Goal: Task Accomplishment & Management: Use online tool/utility

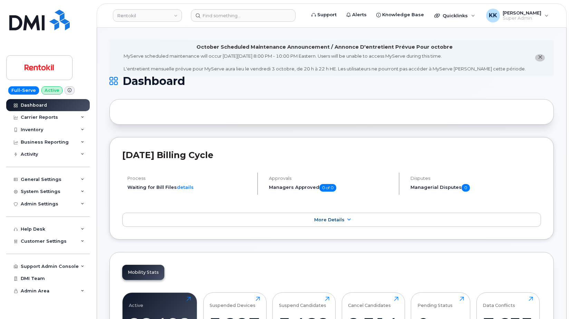
scroll to position [1198, 0]
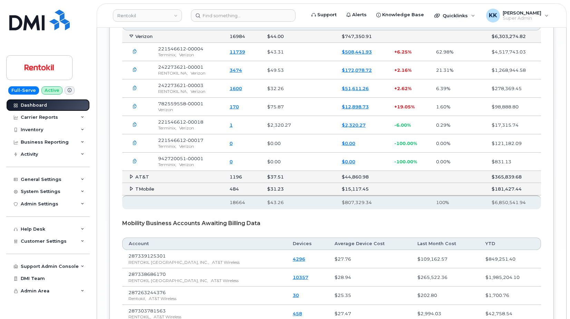
click at [39, 105] on div "Dashboard" at bounding box center [34, 106] width 26 height 6
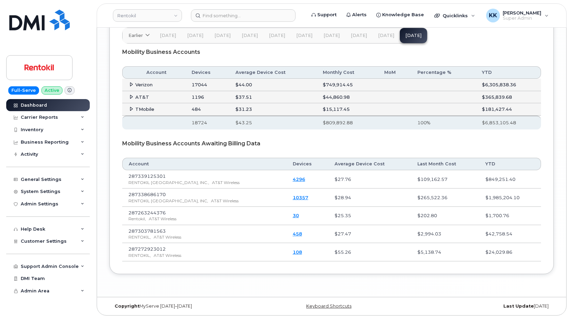
scroll to position [1198, 0]
click at [130, 87] on icon at bounding box center [131, 84] width 4 height 4
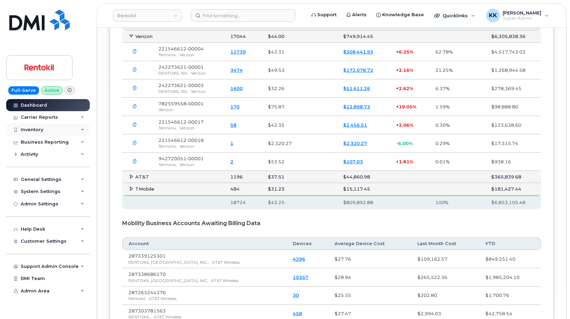
click at [50, 129] on div "Inventory" at bounding box center [48, 130] width 84 height 12
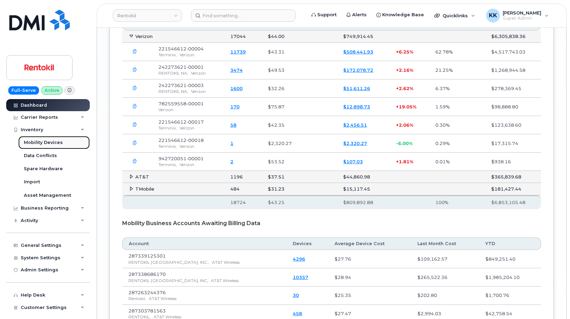
click at [43, 143] on div "Mobility Devices" at bounding box center [43, 143] width 39 height 6
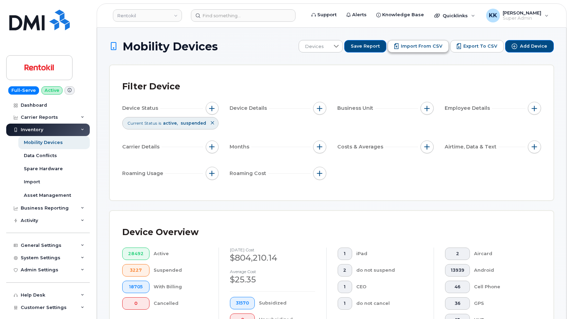
click at [427, 45] on span "Import from CSV" at bounding box center [421, 46] width 41 height 6
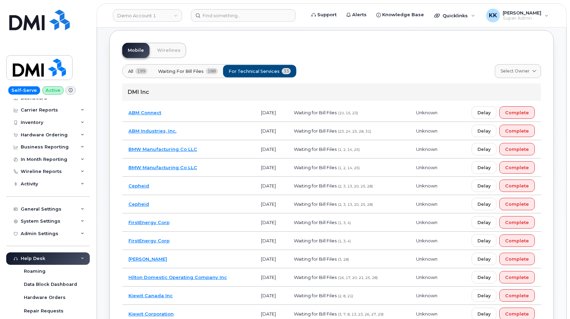
scroll to position [6, 0]
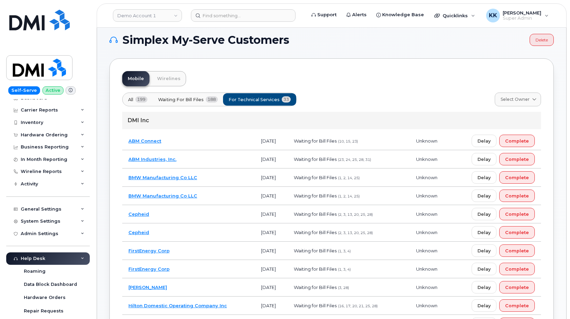
click at [195, 161] on td "ABM Industries, Inc." at bounding box center [188, 159] width 133 height 18
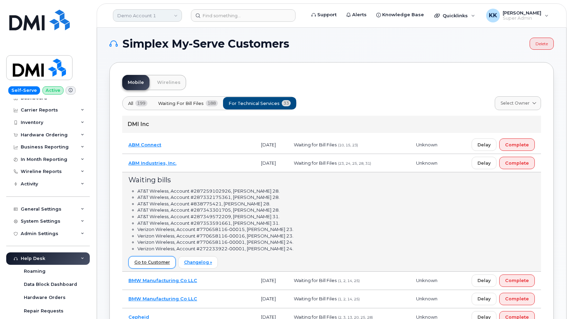
scroll to position [0, 0]
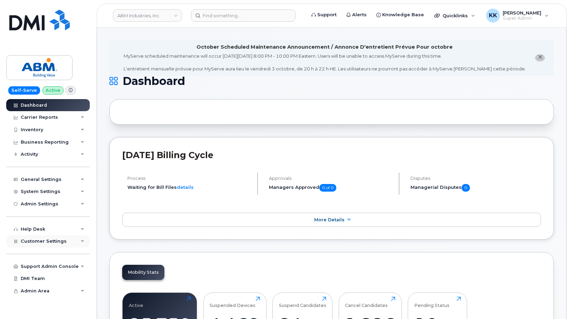
click at [58, 243] on span "Customer Settings" at bounding box center [44, 241] width 46 height 5
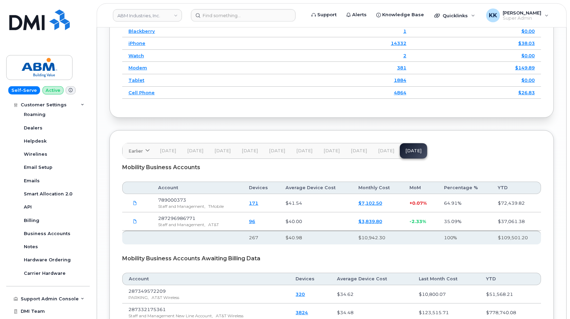
scroll to position [1162, 0]
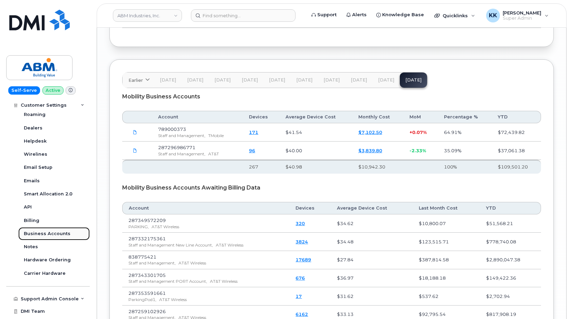
click at [48, 235] on div "Business Accounts" at bounding box center [47, 234] width 47 height 6
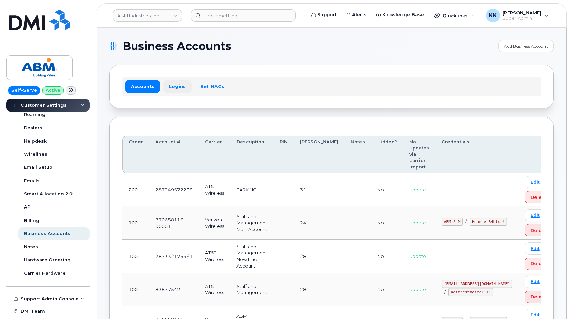
click at [175, 84] on link "Logins" at bounding box center [177, 86] width 29 height 12
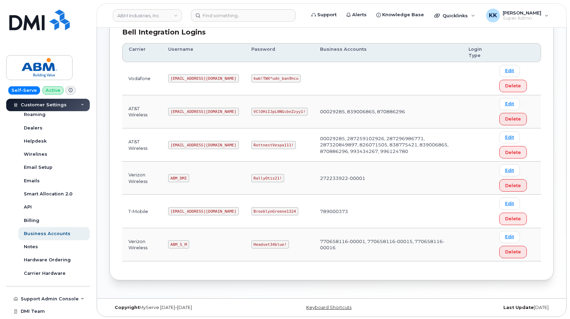
scroll to position [104, 0]
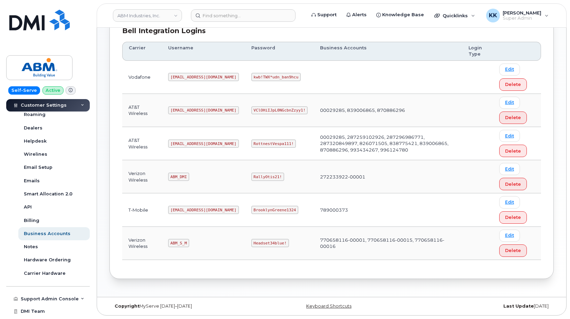
click at [177, 175] on code "ABM_DMI" at bounding box center [178, 177] width 21 height 8
copy code "ABM_DMI"
click at [251, 174] on code "RallyOtis21!" at bounding box center [267, 177] width 33 height 8
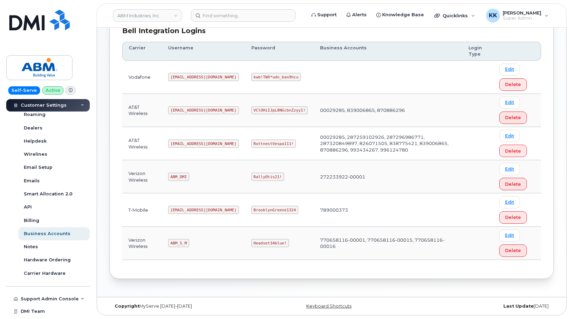
click at [251, 174] on code "RallyOtis21!" at bounding box center [267, 177] width 33 height 8
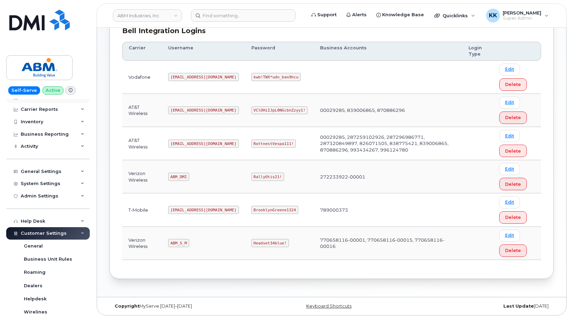
scroll to position [0, 0]
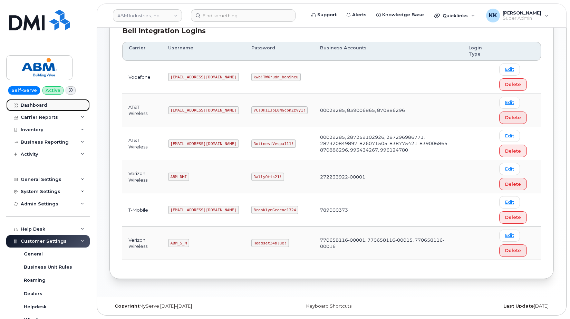
click at [41, 105] on div "Dashboard" at bounding box center [34, 106] width 26 height 6
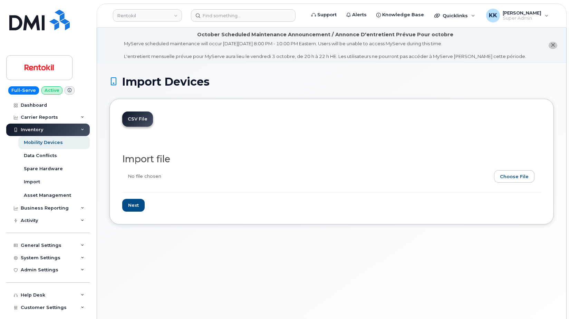
click at [521, 172] on input "file" at bounding box center [328, 178] width 413 height 16
type input "C:\fakepath\Rentokil Verizon 6612 Inventory September 2025.csv"
click at [128, 210] on input "Next" at bounding box center [133, 205] width 22 height 13
type input "Loading..."
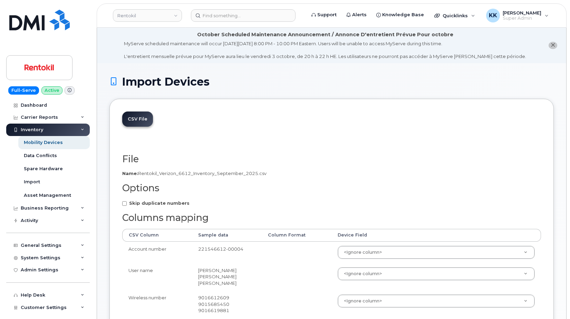
click at [146, 203] on strong "Skip duplicate numbers" at bounding box center [159, 203] width 60 height 6
click at [127, 203] on input "Skip duplicate numbers" at bounding box center [124, 203] width 4 height 4
checkbox input "true"
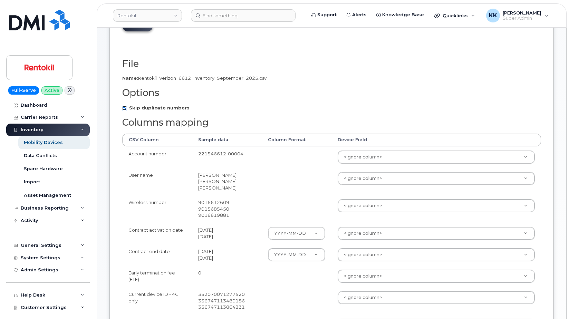
scroll to position [106, 0]
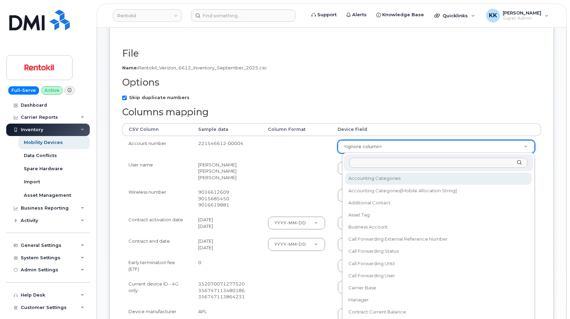
click at [363, 149] on body "Rentokil Support Alerts Knowledge Base Quicklinks Suspend / Cancel Device Chang…" at bounding box center [285, 211] width 570 height 634
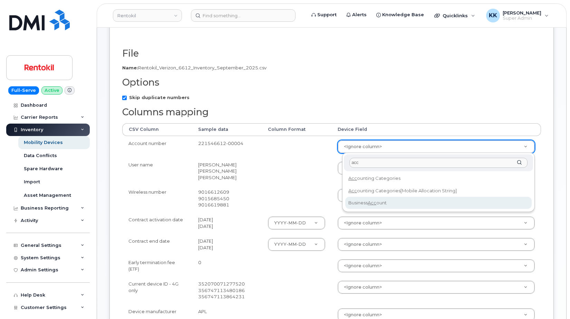
type input "acc"
select select "business_account_id"
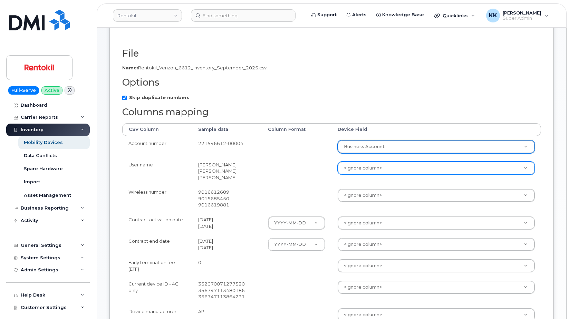
click at [357, 168] on body "Rentokil Support Alerts Knowledge Base Quicklinks Suspend / Cancel Device Chang…" at bounding box center [285, 211] width 570 height 634
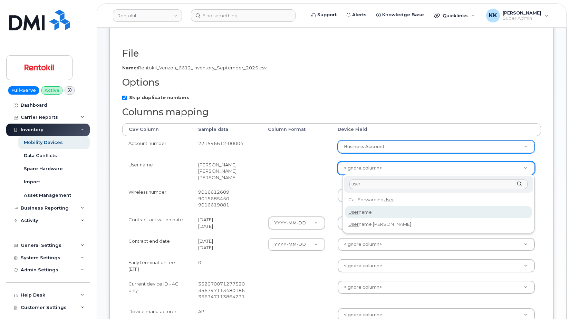
type input "user"
select select "username"
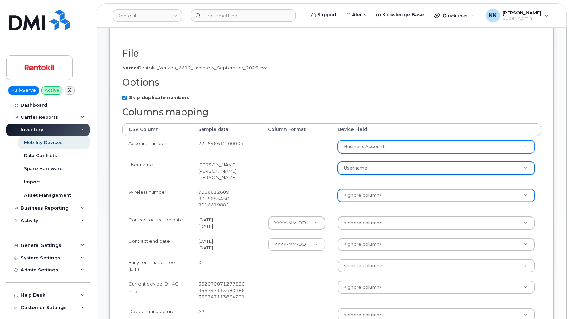
click at [362, 197] on body "Rentokil Support Alerts Knowledge Base Quicklinks Suspend / Cancel Device Chang…" at bounding box center [285, 211] width 570 height 634
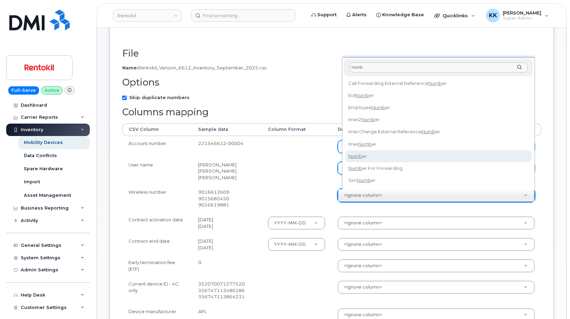
type input "numb"
select select "number"
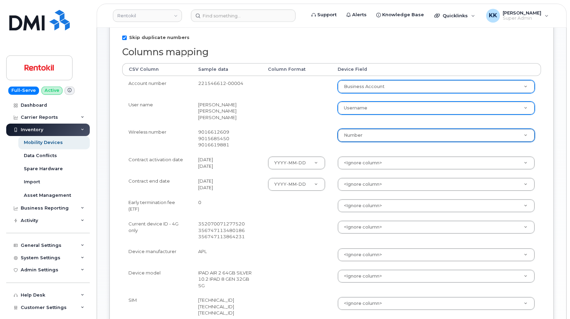
scroll to position [176, 0]
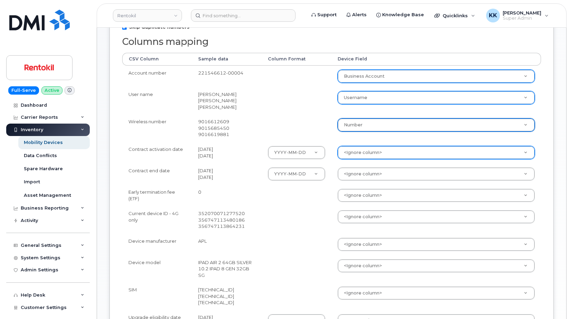
click at [361, 153] on body "Rentokil Support Alerts Knowledge Base Quicklinks Suspend / Cancel Device Chang…" at bounding box center [285, 141] width 570 height 634
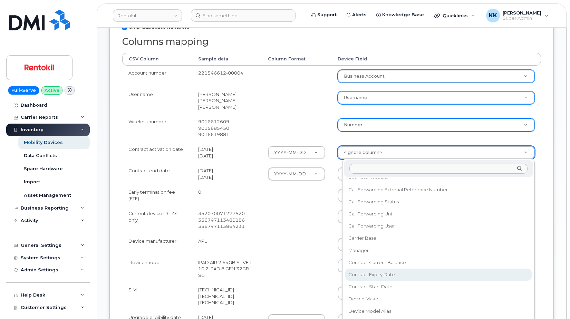
scroll to position [66, 0]
select select "contract_start_date"
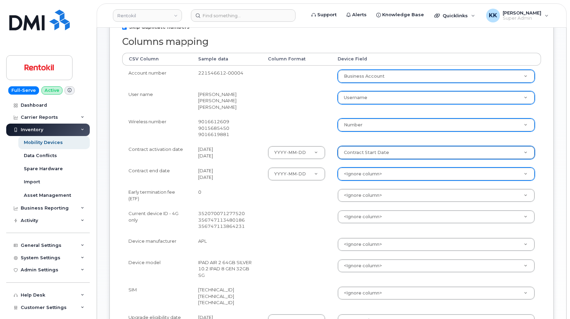
click at [365, 175] on body "Rentokil Support Alerts Knowledge Base Quicklinks Suspend / Cancel Device Chang…" at bounding box center [285, 141] width 570 height 634
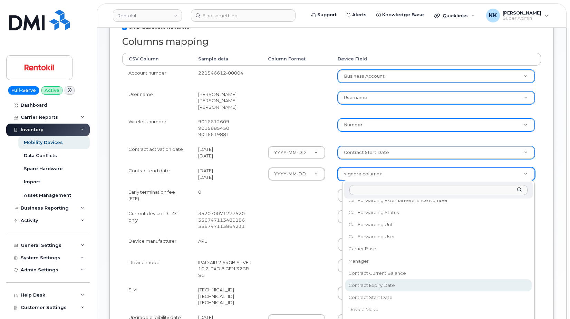
select select "contract_expiry_date"
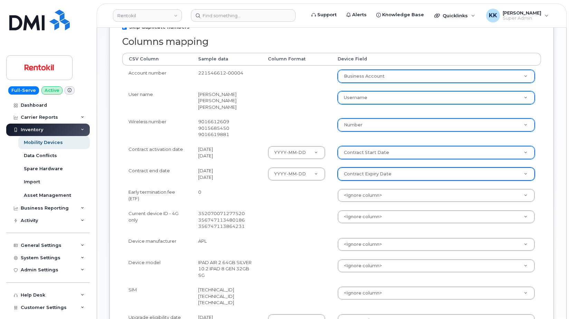
click at [365, 198] on body "Rentokil Support Alerts Knowledge Base Quicklinks Suspend / Cancel Device Chang…" at bounding box center [285, 141] width 570 height 634
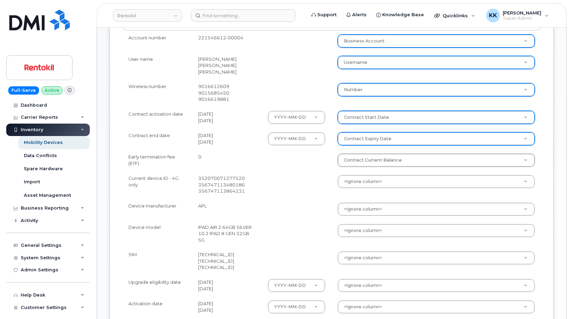
select select "contract_current_balance"
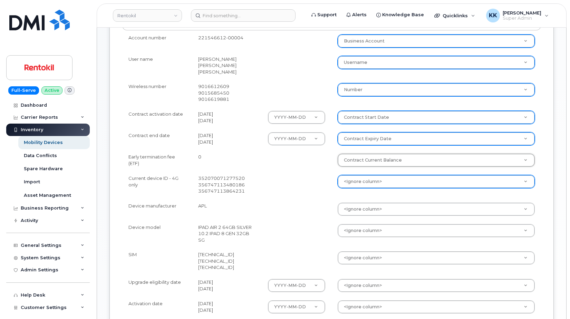
click at [355, 180] on body "Rentokil Support Alerts Knowledge Base Quicklinks Suspend / Cancel Device Chang…" at bounding box center [285, 106] width 570 height 634
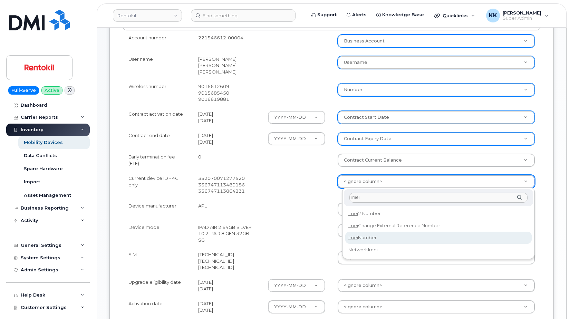
type input "imei"
select select "imei_number"
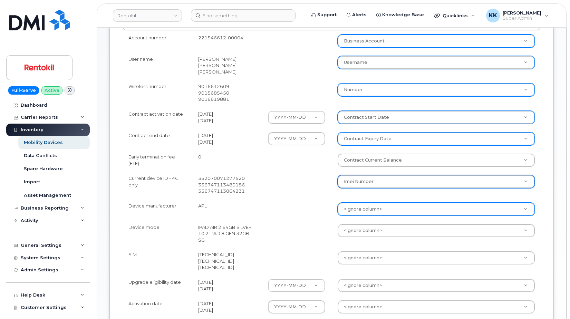
click at [361, 211] on body "Rentokil Support Alerts Knowledge Base Quicklinks Suspend / Cancel Device Chang…" at bounding box center [285, 106] width 570 height 634
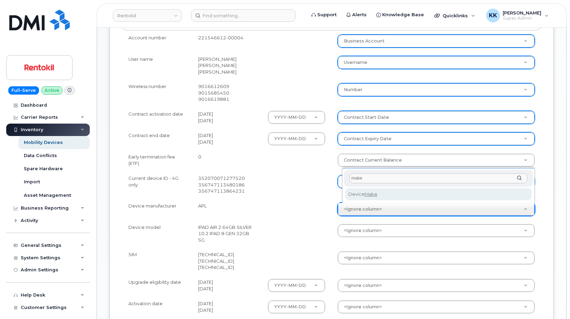
type input "make"
select select "device_make_id"
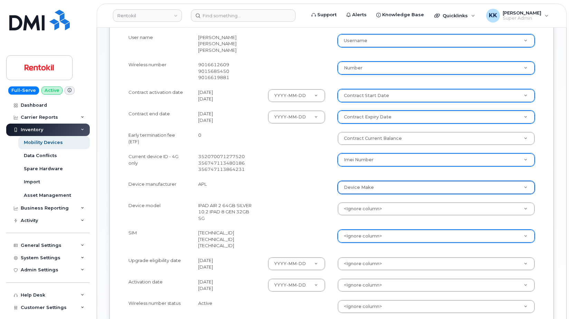
scroll to position [282, 0]
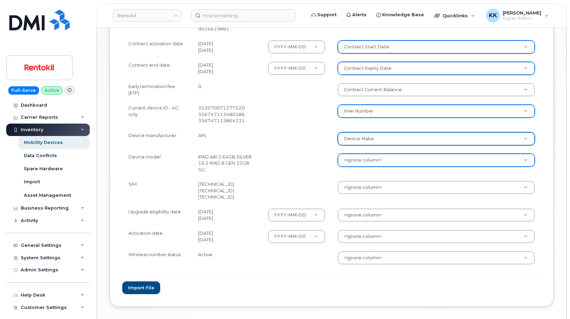
click at [351, 160] on body "Rentokil Support Alerts Knowledge Base Quicklinks Suspend / Cancel Device Chang…" at bounding box center [285, 35] width 570 height 634
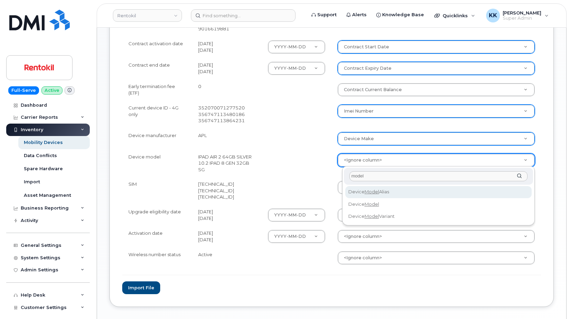
type input "model"
select select "device_model_alias"
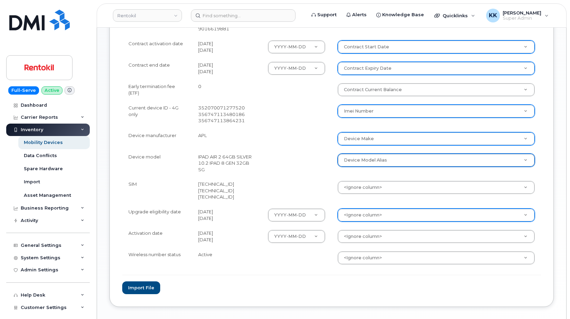
click at [360, 213] on body "Rentokil Support Alerts Knowledge Base Quicklinks Suspend / Cancel Device Chang…" at bounding box center [285, 35] width 570 height 634
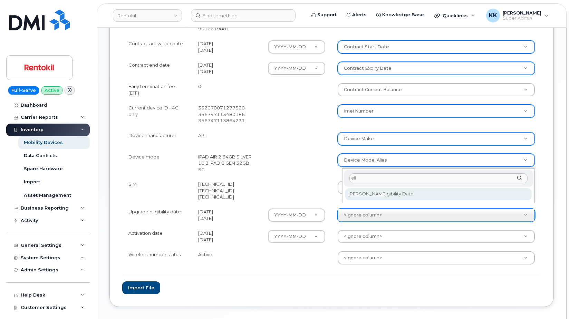
type input "eli"
drag, startPoint x: 364, startPoint y: 195, endPoint x: 365, endPoint y: 200, distance: 4.8
select select "eligibility_date"
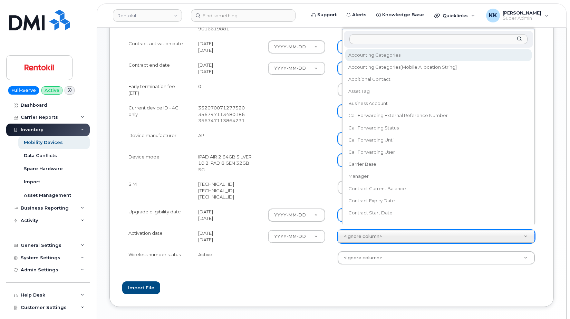
click at [364, 230] on body "Rentokil Support Alerts Knowledge Base Quicklinks Suspend / Cancel Device Chang…" at bounding box center [285, 35] width 570 height 634
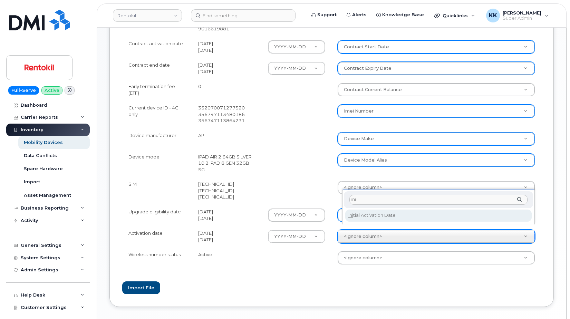
type input "ini"
select select "initial_activation_date"
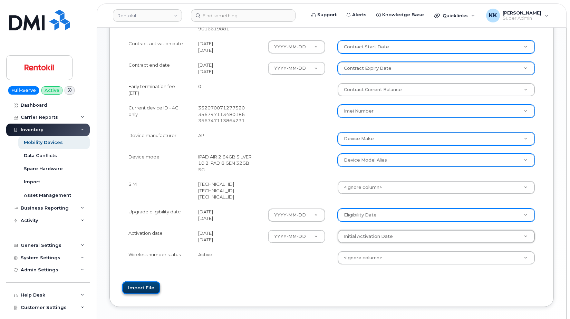
click at [154, 282] on button "Import file" at bounding box center [141, 287] width 38 height 13
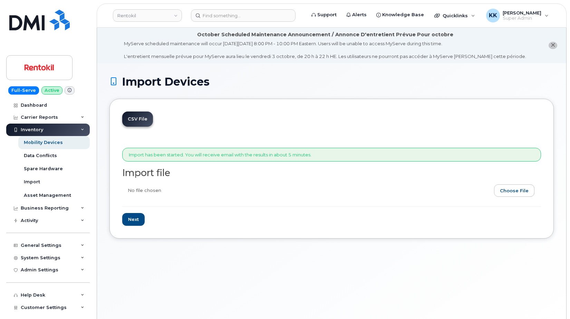
click at [527, 194] on input "file" at bounding box center [328, 192] width 413 height 16
type input "C:\fakepath\Rentokil Verizon 3621 Inventory [DATE].csv"
click at [131, 222] on input "Next" at bounding box center [133, 219] width 22 height 13
type input "Loading..."
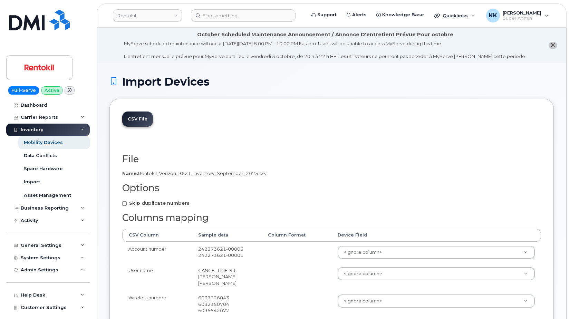
click at [175, 205] on strong "Skip duplicate numbers" at bounding box center [159, 203] width 60 height 6
click at [127, 205] on input "Skip duplicate numbers" at bounding box center [124, 203] width 4 height 4
checkbox input "true"
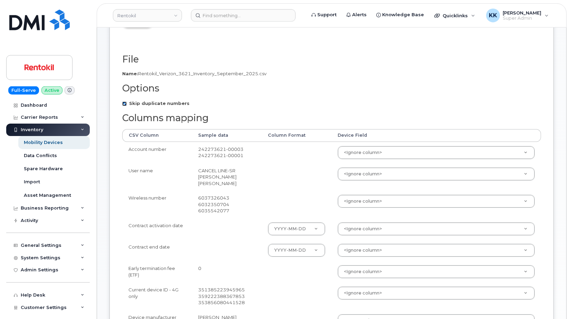
scroll to position [106, 0]
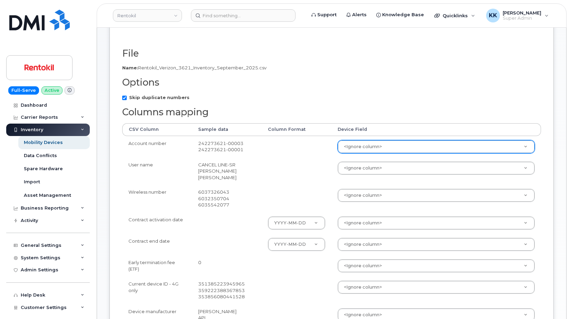
click at [371, 142] on body "Rentokil Support Alerts Knowledge Base Quicklinks Suspend / Cancel Device Chang…" at bounding box center [285, 223] width 570 height 659
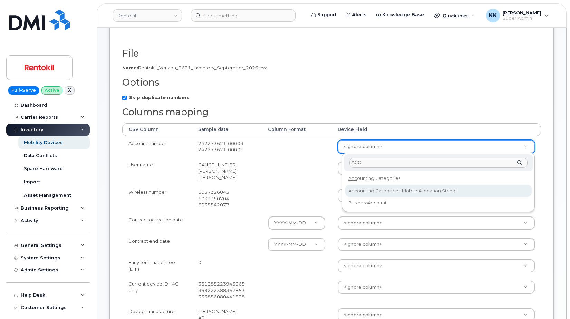
type input "ACC"
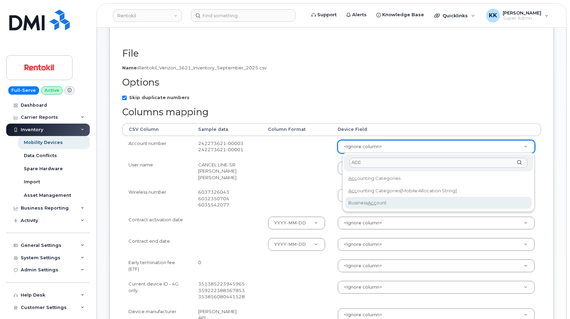
select select "business_account_id"
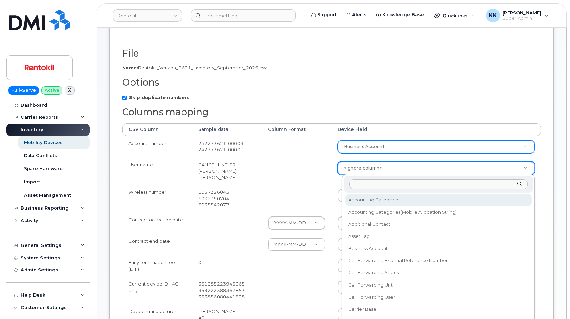
click at [360, 170] on body "Rentokil Support Alerts Knowledge Base Quicklinks Suspend / Cancel Device Chang…" at bounding box center [285, 223] width 570 height 659
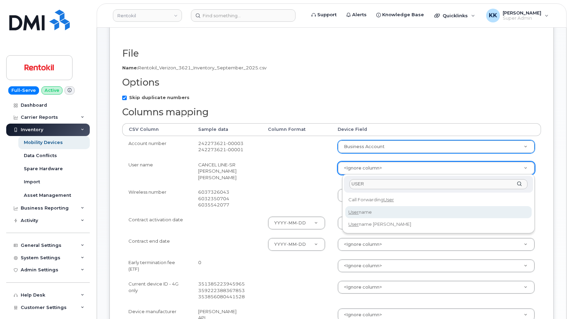
type input "USER"
select select "username"
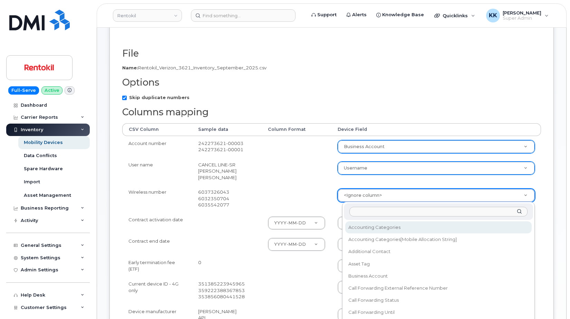
click at [356, 200] on body "Rentokil Support Alerts Knowledge Base Quicklinks Suspend / Cancel Device Chang…" at bounding box center [285, 223] width 570 height 659
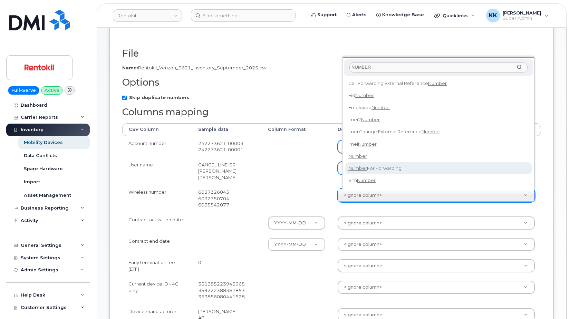
type input "NUMBER"
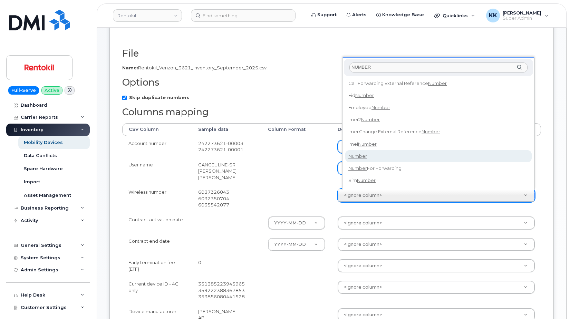
select select "number"
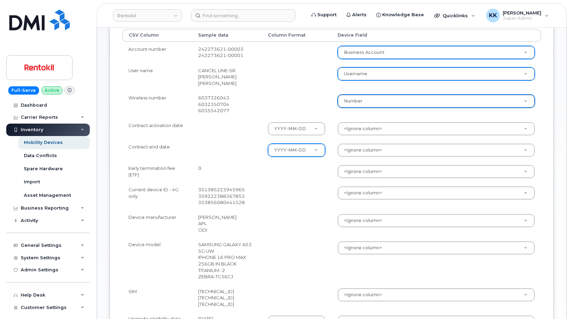
scroll to position [211, 0]
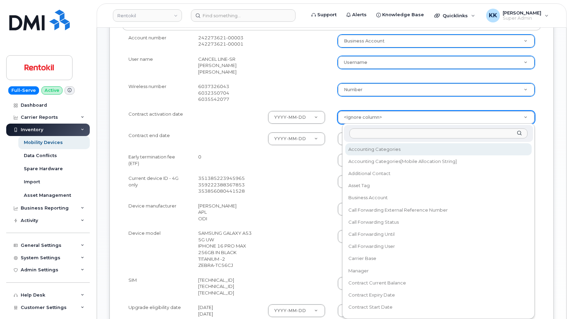
click at [370, 117] on body "Rentokil Support Alerts Knowledge Base Quicklinks Suspend / Cancel Device Chang…" at bounding box center [285, 118] width 570 height 659
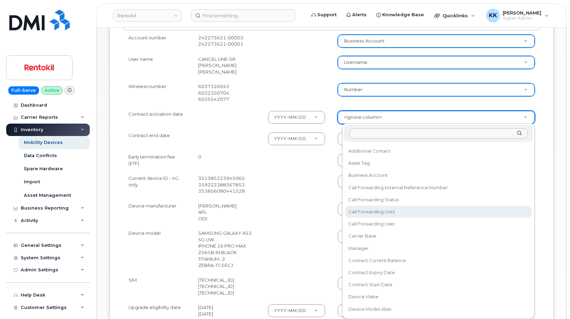
scroll to position [33, 0]
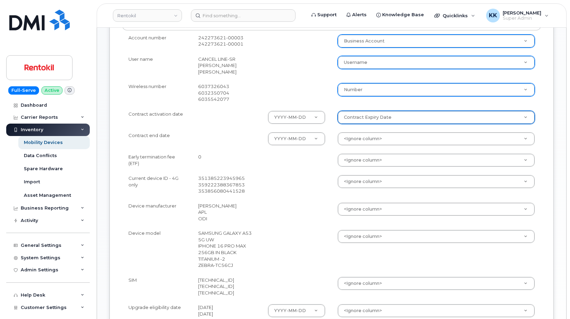
click at [375, 116] on body "Rentokil Support Alerts Knowledge Base Quicklinks Suspend / Cancel Device Chang…" at bounding box center [285, 118] width 570 height 659
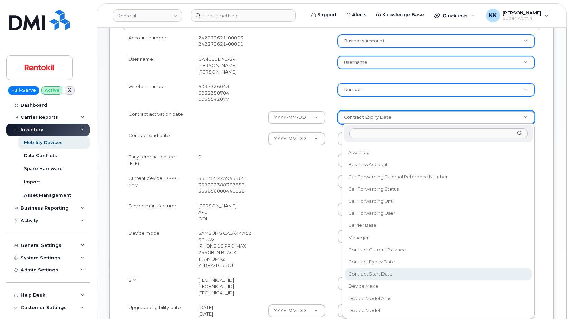
select select "contract_start_date"
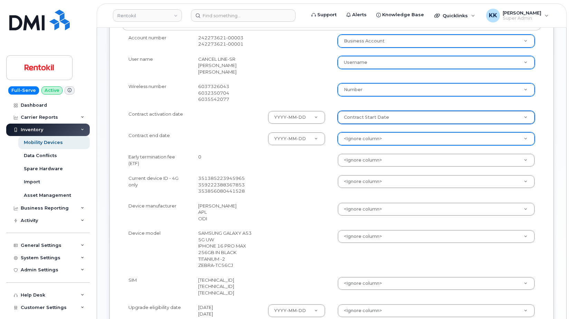
click at [380, 140] on body "Rentokil Support Alerts Knowledge Base Quicklinks Suspend / Cancel Device Chang…" at bounding box center [285, 118] width 570 height 659
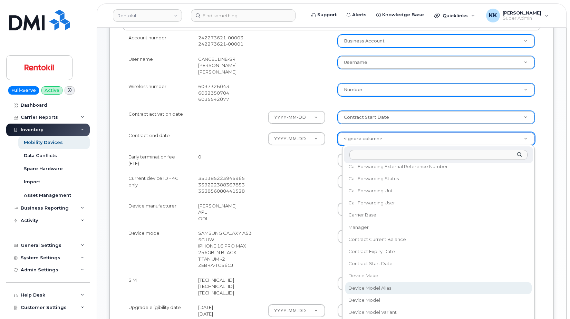
scroll to position [66, 0]
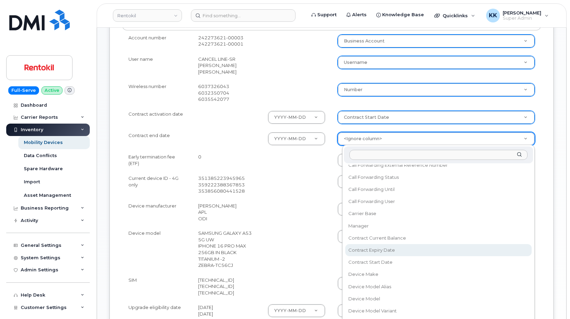
select select "contract_expiry_date"
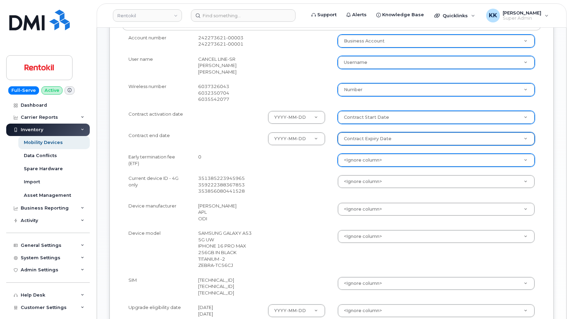
click at [358, 163] on body "Rentokil Support Alerts Knowledge Base Quicklinks Suspend / Cancel Device Chang…" at bounding box center [285, 118] width 570 height 659
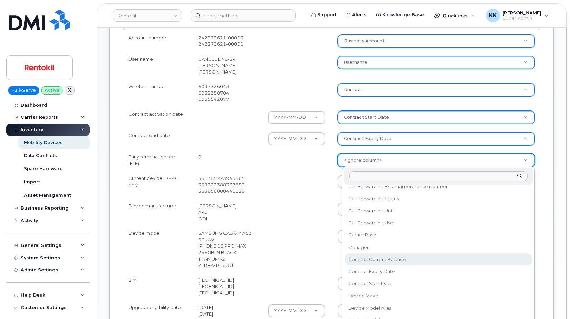
select select "contract_current_balance"
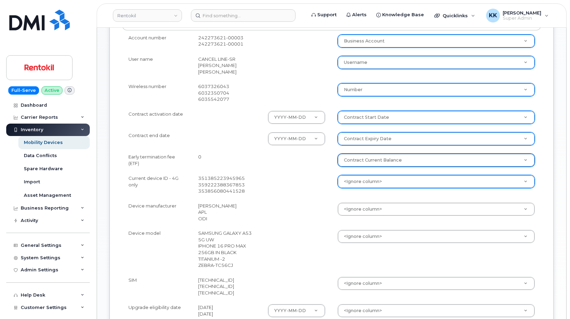
click at [361, 182] on body "Rentokil Support Alerts Knowledge Base Quicklinks Suspend / Cancel Device Chang…" at bounding box center [285, 118] width 570 height 659
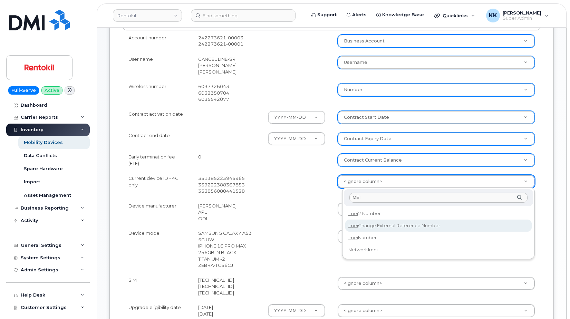
type input "IMEI"
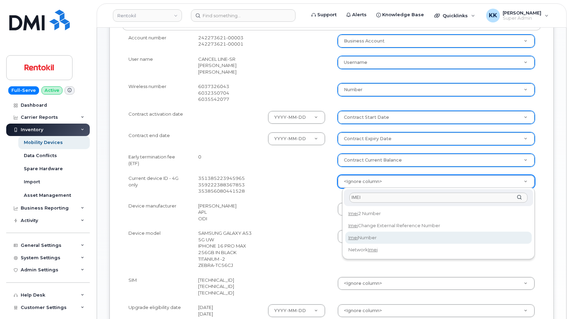
select select "imei_number"
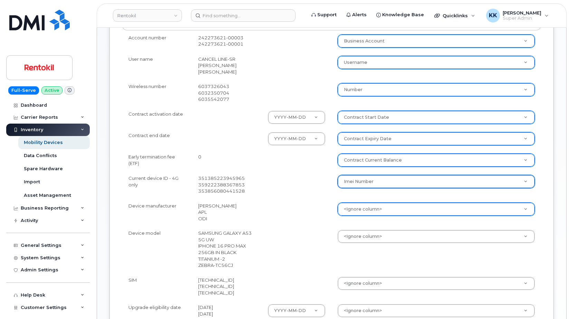
click at [360, 210] on body "Rentokil Support Alerts Knowledge Base Quicklinks Suspend / Cancel Device Chang…" at bounding box center [285, 118] width 570 height 659
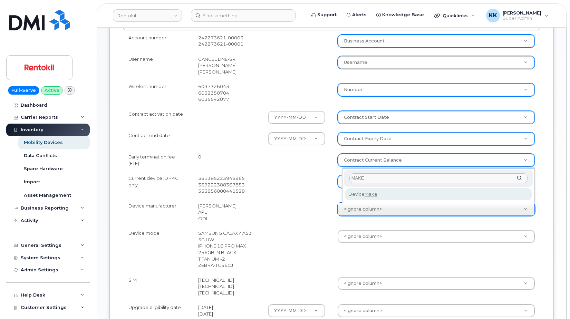
type input "MAKE"
select select "device_make_id"
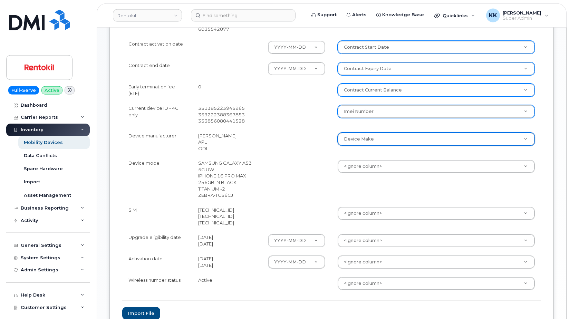
scroll to position [282, 0]
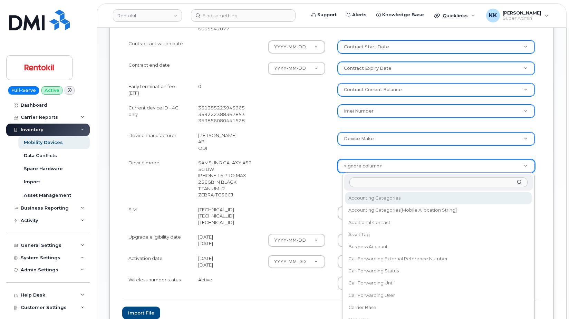
click at [362, 163] on body "Rentokil Support Alerts Knowledge Base Quicklinks Suspend / Cancel Device Chang…" at bounding box center [285, 47] width 570 height 659
type input "MODEL"
select select "device_model_alias"
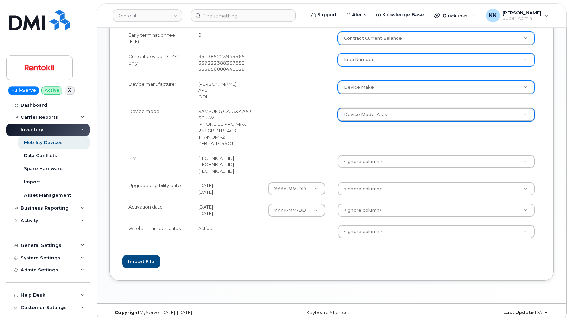
scroll to position [340, 0]
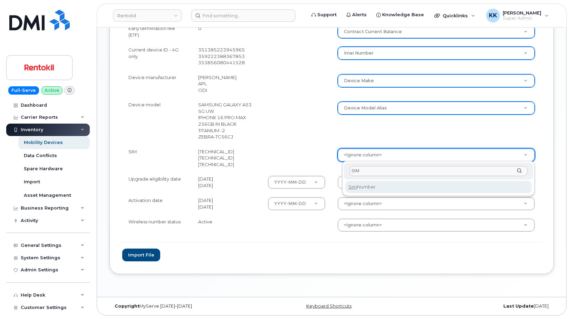
type input "SIM"
select select "sim_number"
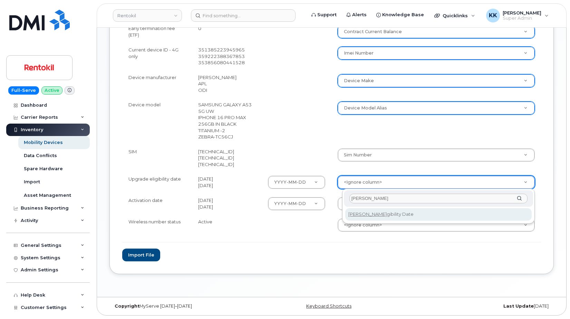
type input "ELI"
select select "eligibility_date"
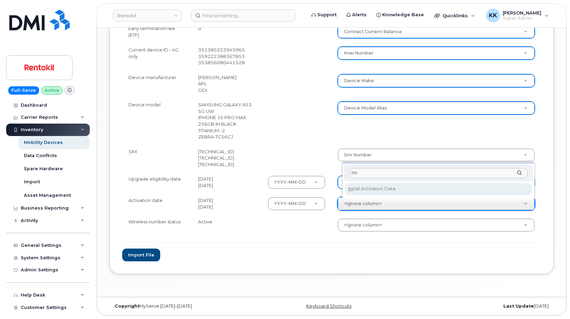
type input "INI"
select select "initial_activation_date"
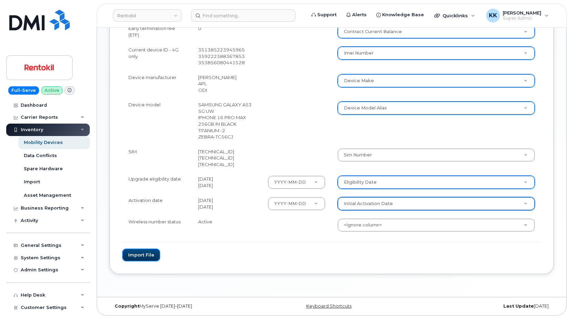
click at [152, 254] on button "Import file" at bounding box center [141, 255] width 38 height 13
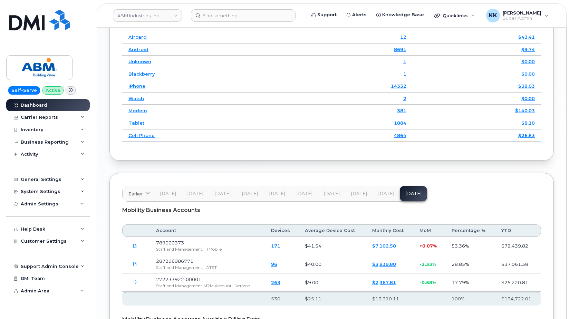
scroll to position [1114, 0]
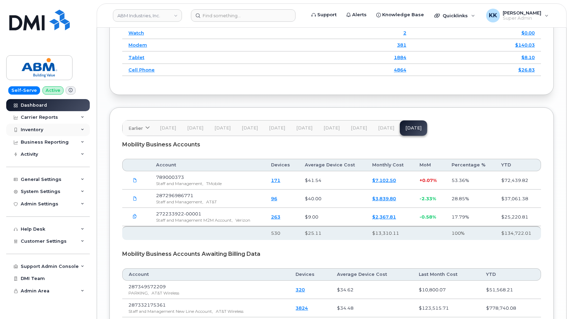
click at [45, 128] on div "Inventory" at bounding box center [48, 130] width 84 height 12
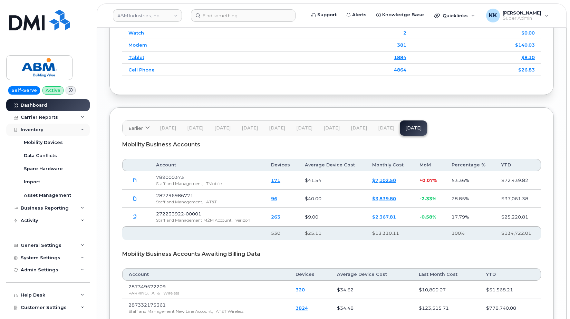
click at [45, 128] on div "Inventory" at bounding box center [48, 130] width 84 height 12
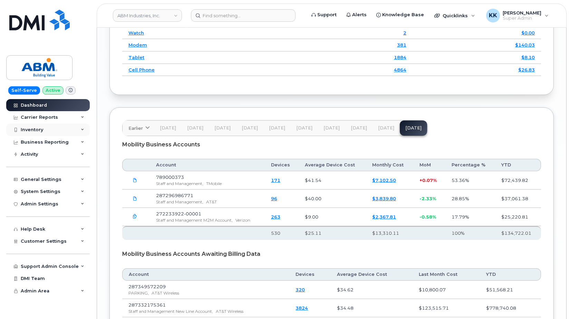
click at [45, 133] on div "Inventory" at bounding box center [48, 130] width 84 height 12
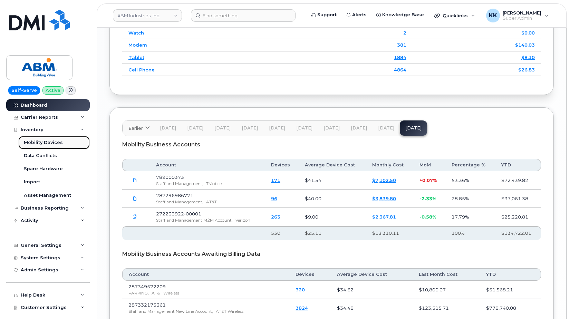
click at [40, 145] on div "Mobility Devices" at bounding box center [43, 143] width 39 height 6
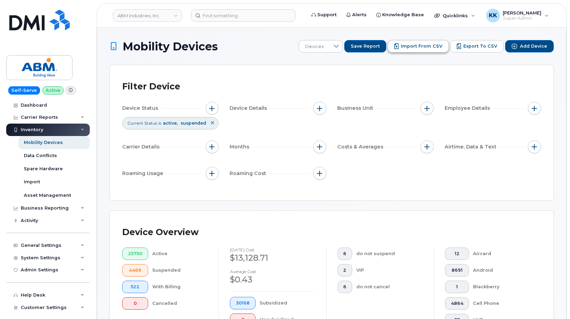
click at [428, 49] on span "Import from CSV" at bounding box center [421, 46] width 41 height 6
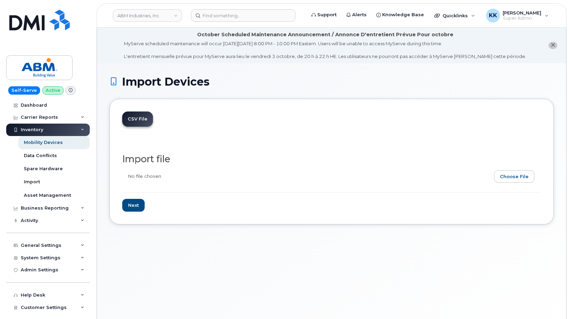
click at [517, 182] on input "file" at bounding box center [328, 178] width 413 height 16
type input "C:\fakepath\ABM Verizon 3922 Inventory September 2025.csv"
click at [136, 209] on input "Next" at bounding box center [133, 205] width 22 height 13
type input "Loading..."
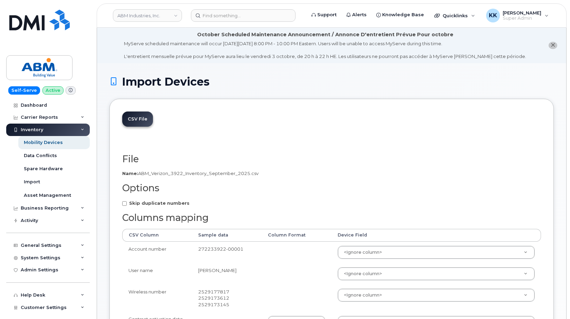
click at [136, 206] on label "Skip duplicate numbers" at bounding box center [155, 203] width 67 height 7
click at [127, 206] on input "Skip duplicate numbers" at bounding box center [124, 203] width 4 height 4
checkbox input "true"
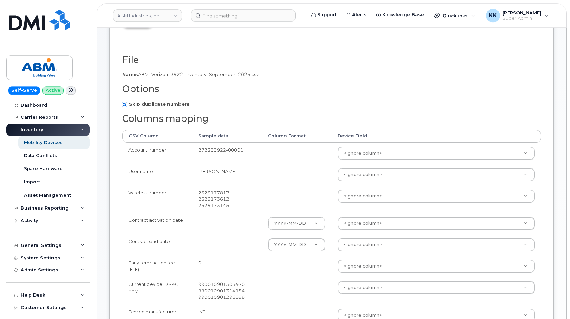
scroll to position [141, 0]
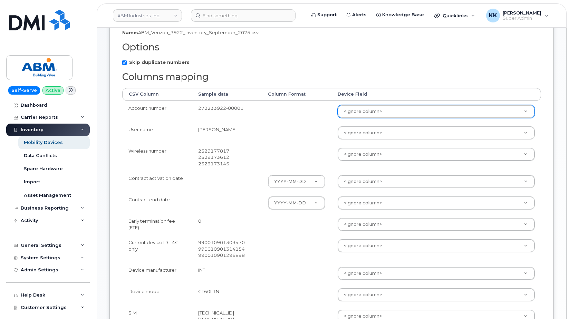
click at [353, 110] on body "ABM Industries, Inc. Support Alerts Knowledge Base Quicklinks Suspend / Cancel …" at bounding box center [285, 169] width 570 height 621
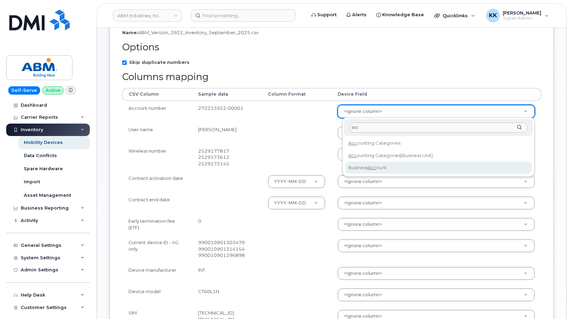
type input "acc"
select select "business_account_id"
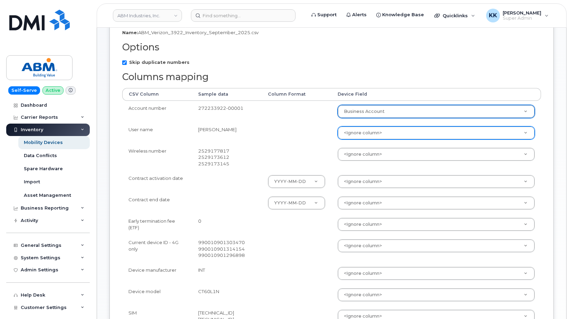
click at [360, 138] on body "ABM Industries, Inc. Support Alerts Knowledge Base Quicklinks Suspend / Cancel …" at bounding box center [285, 169] width 570 height 621
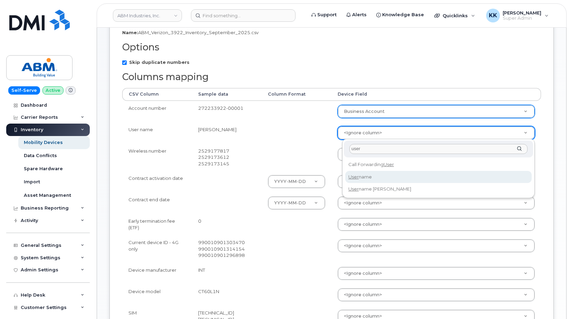
type input "user"
select select "username"
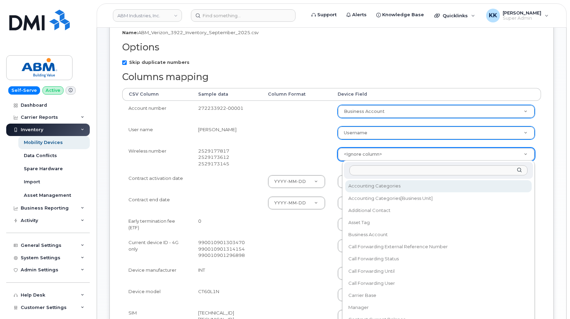
click at [360, 155] on body "ABM Industries, Inc. Support Alerts Knowledge Base Quicklinks Suspend / Cancel …" at bounding box center [285, 169] width 570 height 621
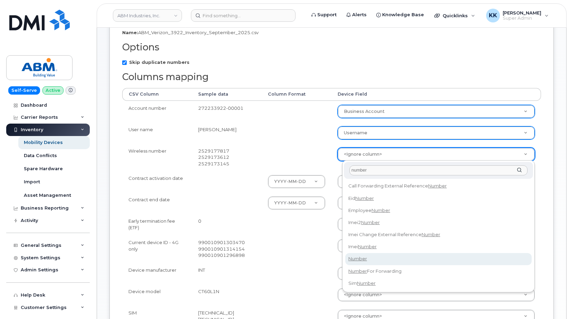
type input "number"
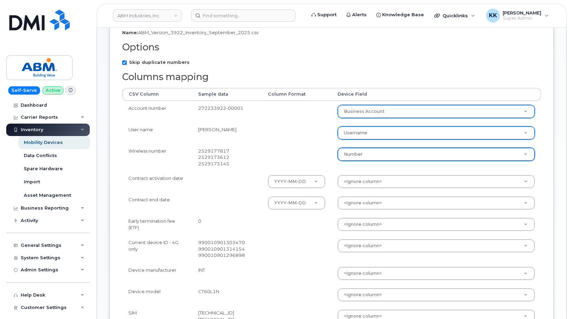
select select "number"
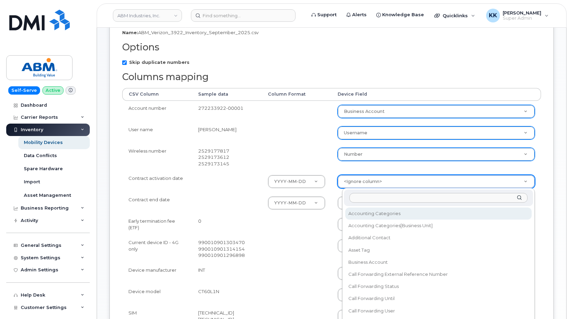
click at [365, 185] on body "ABM Industries, Inc. Support Alerts Knowledge Base Quicklinks Suspend / Cancel …" at bounding box center [285, 169] width 570 height 621
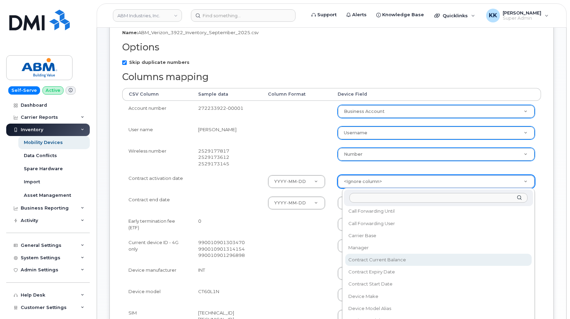
scroll to position [99, 0]
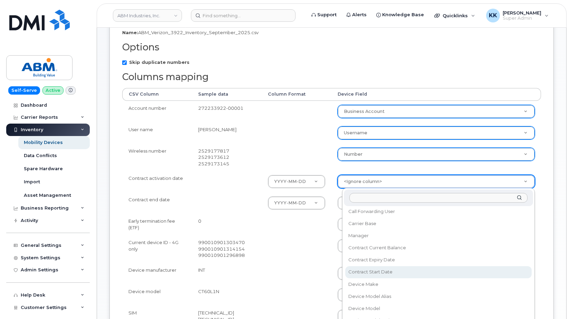
select select "contract_start_date"
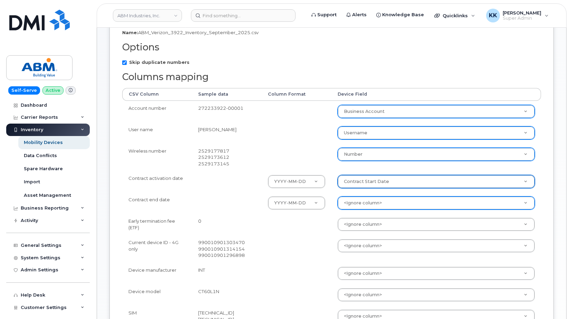
click at [368, 205] on body "ABM Industries, Inc. Support Alerts Knowledge Base Quicklinks Suspend / Cancel …" at bounding box center [285, 169] width 570 height 621
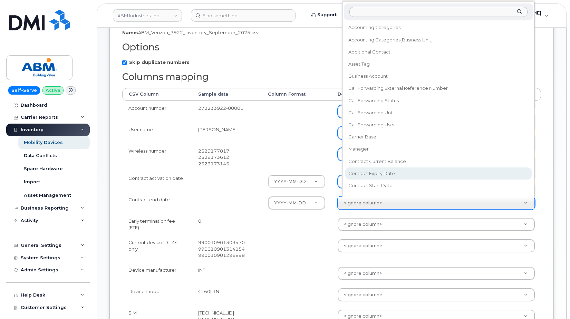
select select "contract_expiry_date"
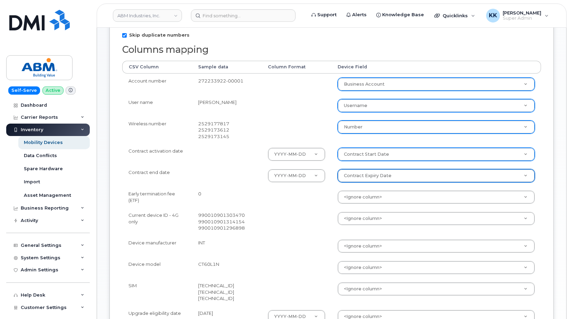
scroll to position [176, 0]
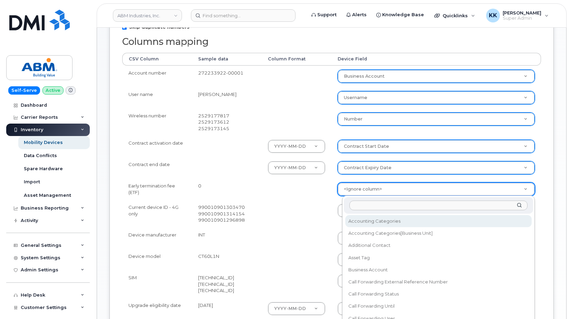
click at [353, 190] on body "ABM Industries, Inc. Support Alerts Knowledge Base Quicklinks Suspend / Cancel …" at bounding box center [285, 134] width 570 height 621
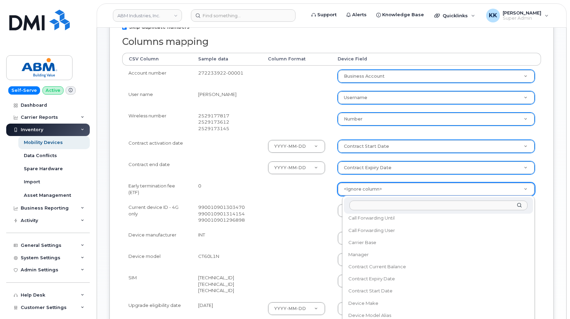
scroll to position [99, 0]
select select "contract_current_balance"
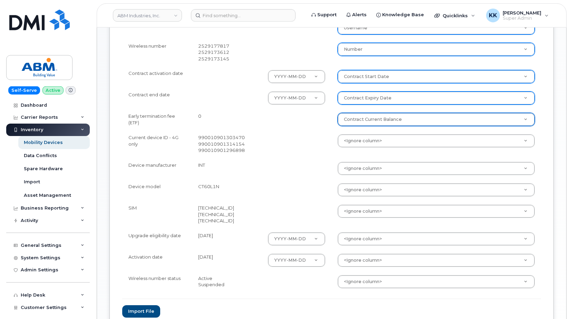
scroll to position [247, 0]
click at [360, 134] on td "<Ignore column> Accounting Categories Accounting Categories[Business Unit] Addi…" at bounding box center [437, 144] width 210 height 28
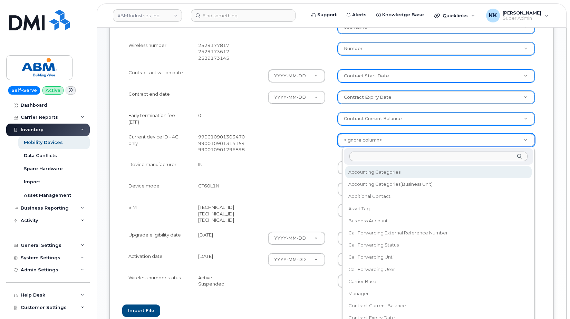
click at [360, 135] on body "ABM Industries, Inc. Support Alerts Knowledge Base Quicklinks Suspend / Cancel …" at bounding box center [285, 63] width 570 height 621
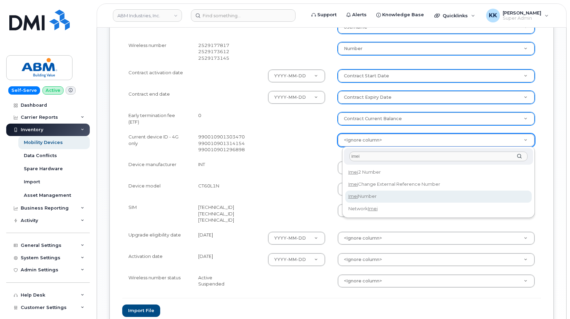
type input "imei"
select select "imei_number"
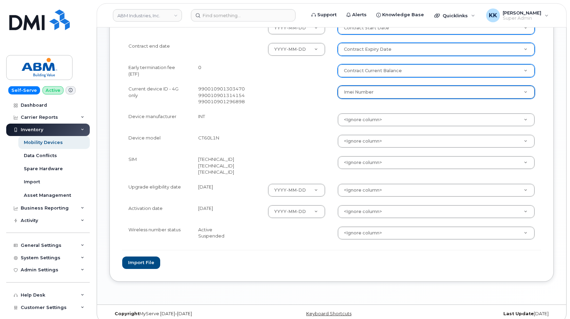
scroll to position [303, 0]
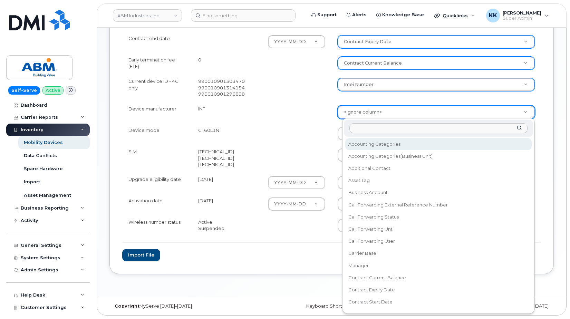
click at [361, 108] on body "ABM Industries, Inc. Support Alerts Knowledge Base Quicklinks Suspend / Cancel …" at bounding box center [285, 8] width 570 height 621
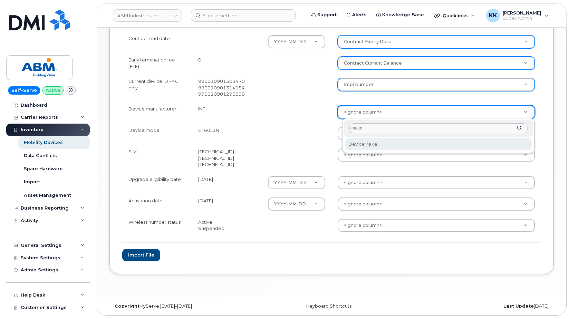
type input "make"
select select "device_make_id"
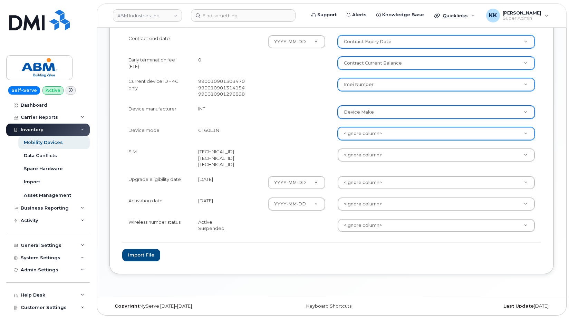
click at [374, 137] on body "ABM Industries, Inc. Support Alerts Knowledge Base Quicklinks Suspend / Cancel …" at bounding box center [285, 8] width 570 height 621
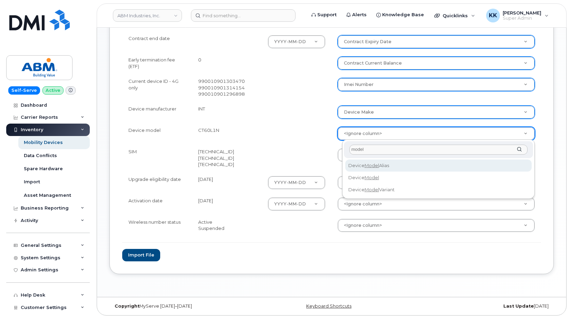
type input "model"
select select "device_model_alias"
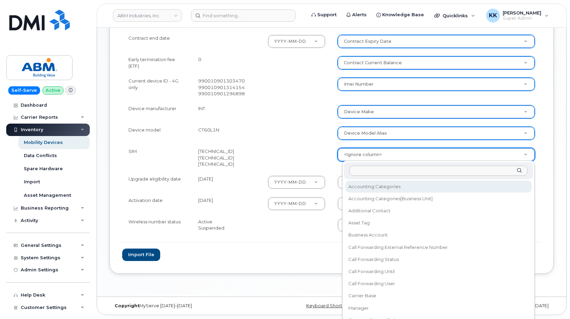
click at [362, 161] on body "ABM Industries, Inc. Support Alerts Knowledge Base Quicklinks Suspend / Cancel …" at bounding box center [285, 7] width 570 height 621
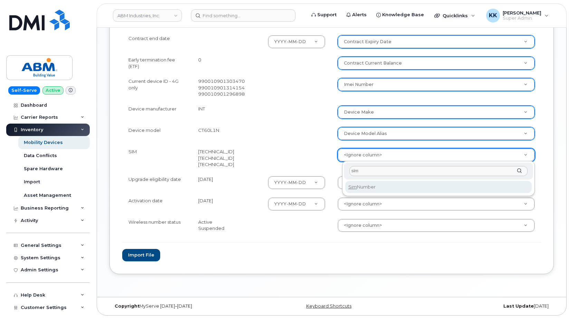
type input "sim"
select select "sim_number"
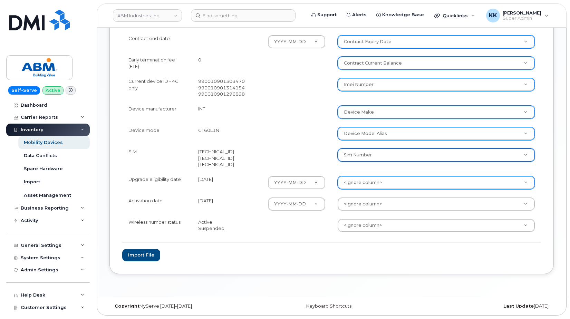
click at [353, 182] on body "ABM Industries, Inc. Support Alerts Knowledge Base Quicklinks Suspend / Cancel …" at bounding box center [285, 8] width 570 height 621
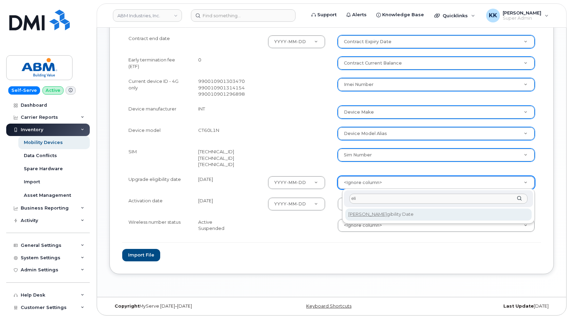
type input "eli"
select select "eligibility_date"
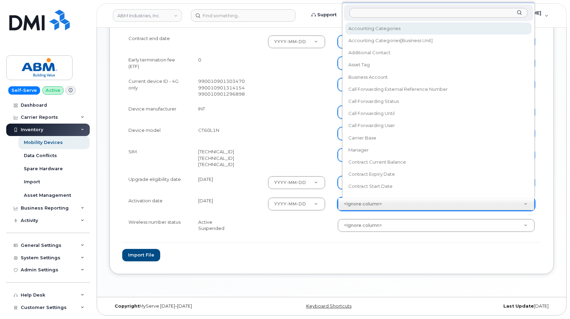
click at [362, 204] on body "ABM Industries, Inc. Support Alerts Knowledge Base Quicklinks Suspend / Cancel …" at bounding box center [285, 8] width 570 height 621
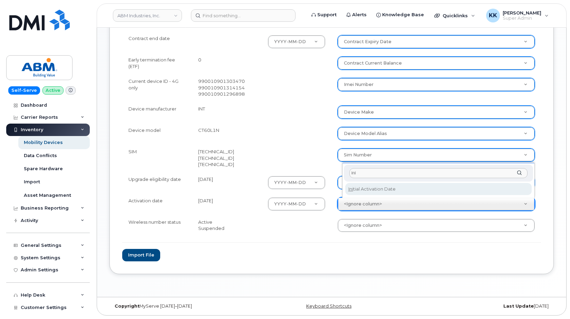
type input "ini"
select select "initial_activation_date"
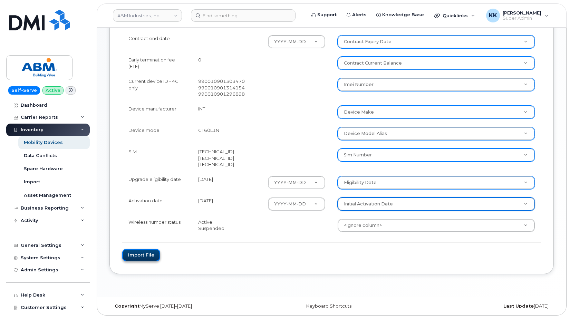
click at [152, 255] on button "Import file" at bounding box center [141, 255] width 38 height 13
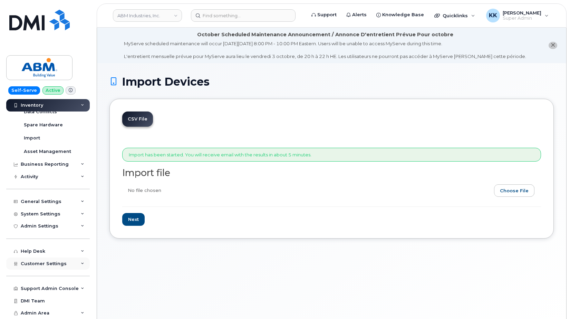
click at [46, 266] on div "Customer Settings" at bounding box center [44, 264] width 46 height 6
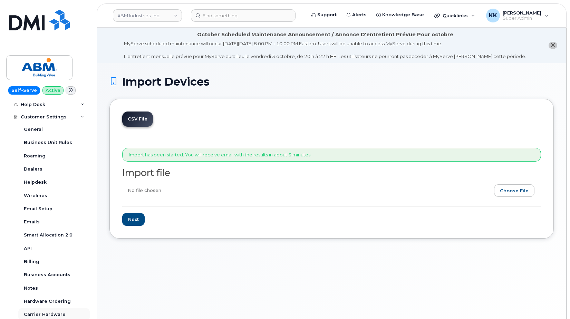
scroll to position [242, 0]
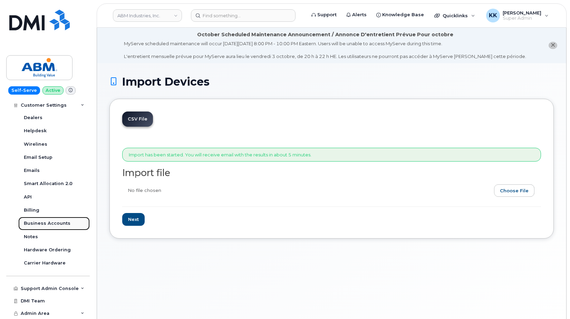
click at [56, 224] on div "Business Accounts" at bounding box center [47, 223] width 47 height 6
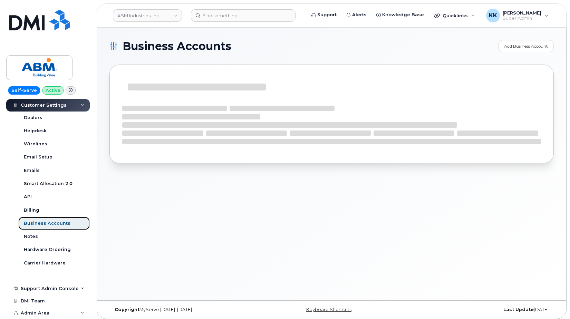
scroll to position [176, 0]
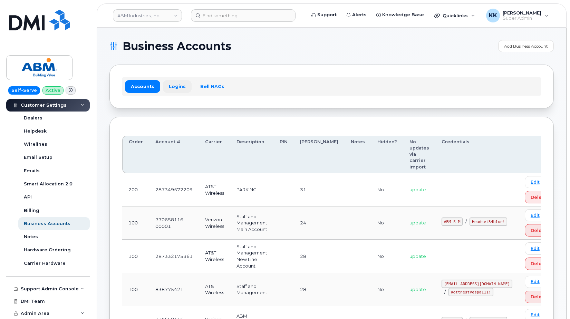
click at [173, 81] on link "Logins" at bounding box center [177, 86] width 29 height 12
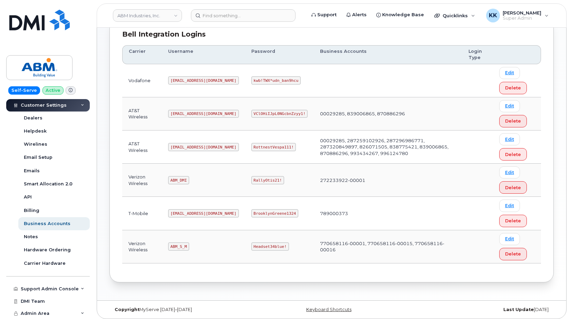
scroll to position [104, 0]
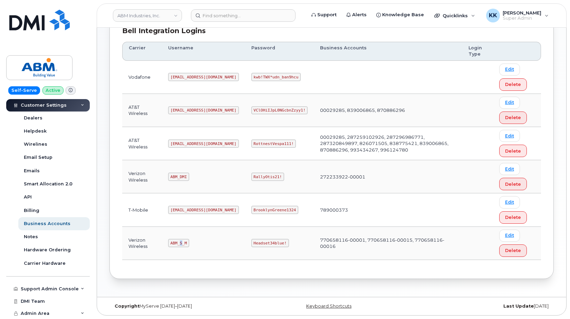
click at [181, 242] on code "ABM_S_M" at bounding box center [178, 243] width 21 height 8
click at [251, 243] on code "Headset34blue!" at bounding box center [270, 243] width 38 height 8
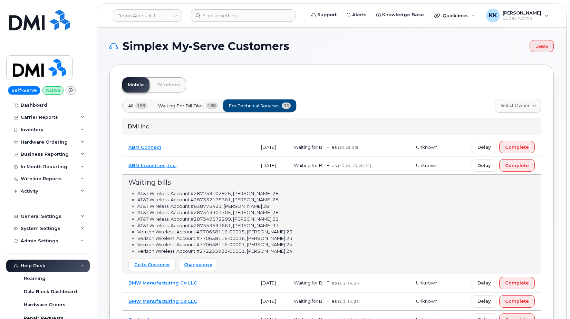
scroll to position [7, 0]
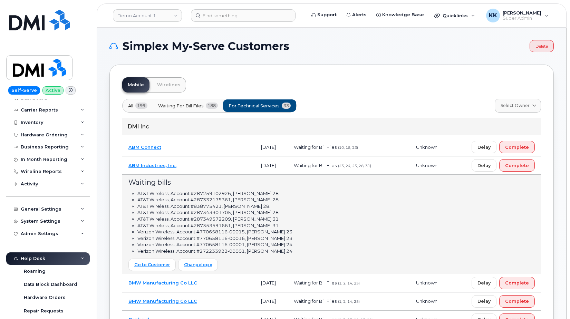
drag, startPoint x: 205, startPoint y: 157, endPoint x: 207, endPoint y: 164, distance: 7.4
click at [205, 157] on td "ABM Industries, Inc." at bounding box center [188, 165] width 133 height 18
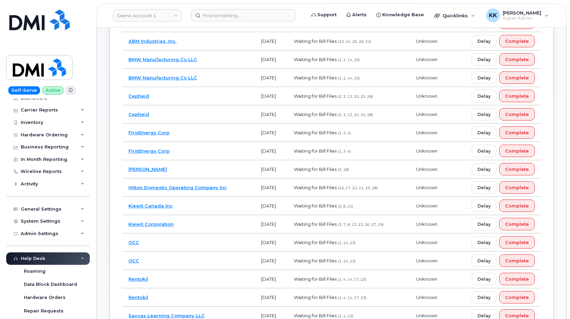
scroll to position [141, 0]
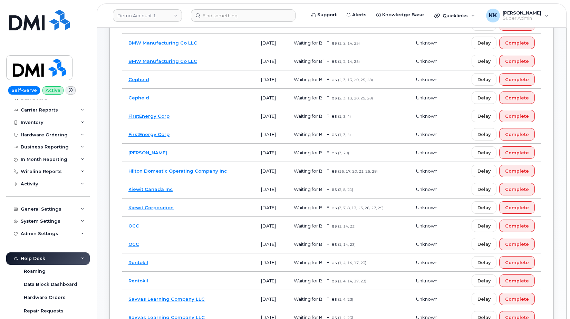
click at [231, 175] on td "Hilton Domestic Operating Company Inc" at bounding box center [188, 171] width 133 height 18
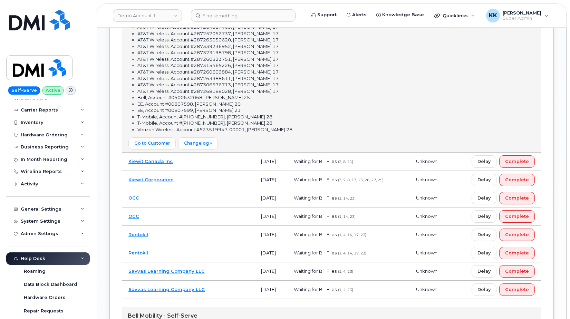
scroll to position [634, 0]
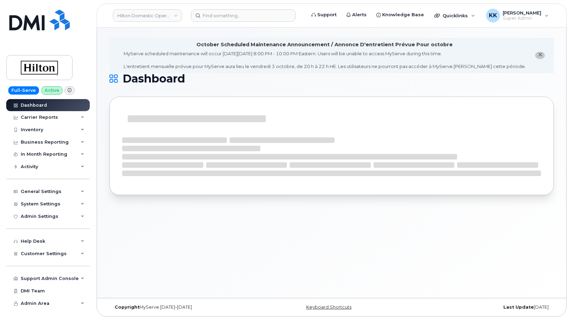
scroll to position [3, 0]
click at [542, 55] on icon "close notification" at bounding box center [540, 53] width 4 height 4
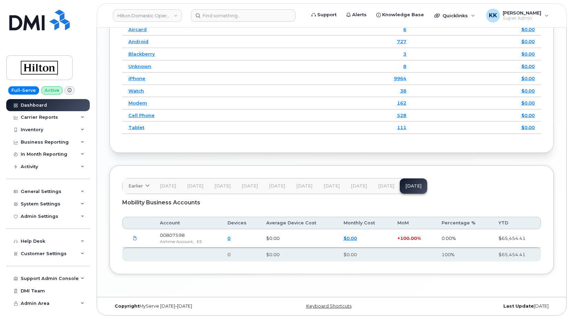
scroll to position [948, 0]
click at [378, 187] on span "[DATE]" at bounding box center [386, 186] width 16 height 6
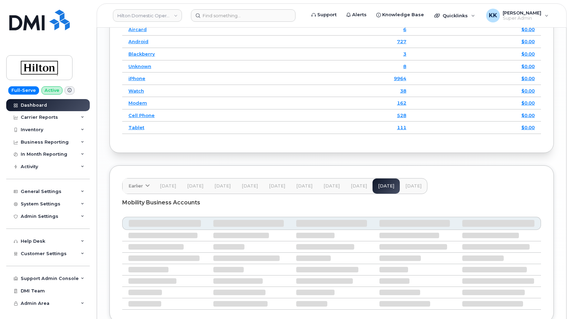
scroll to position [982, 0]
click at [355, 185] on span "[DATE]" at bounding box center [359, 186] width 16 height 6
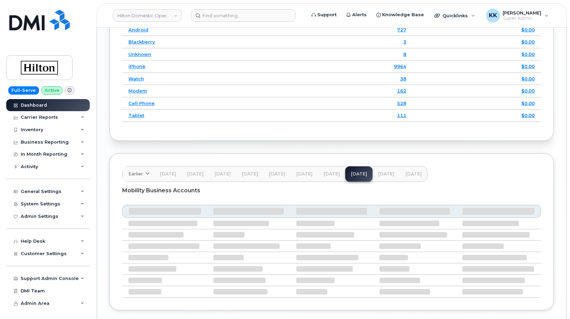
click at [380, 177] on span "[DATE]" at bounding box center [386, 174] width 16 height 6
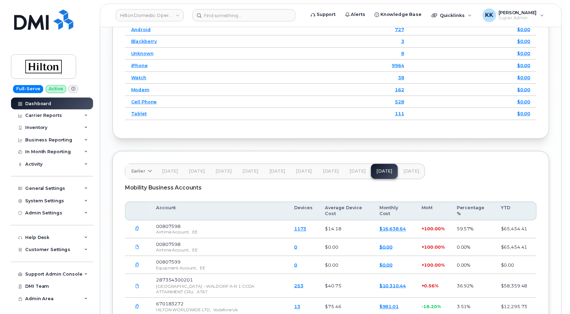
scroll to position [1064, 0]
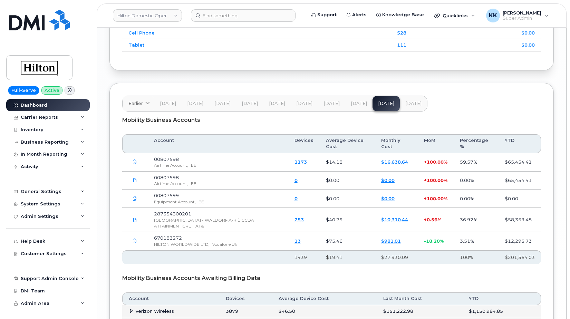
click at [132, 205] on button "button" at bounding box center [134, 198] width 12 height 12
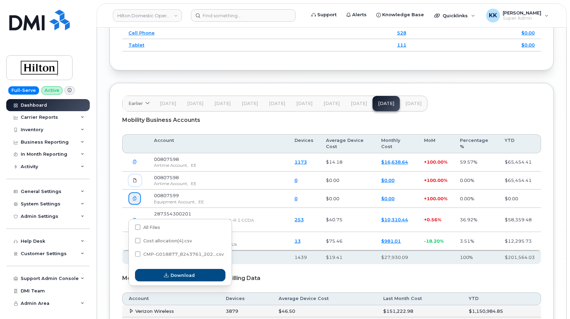
click at [138, 186] on link at bounding box center [134, 180] width 13 height 12
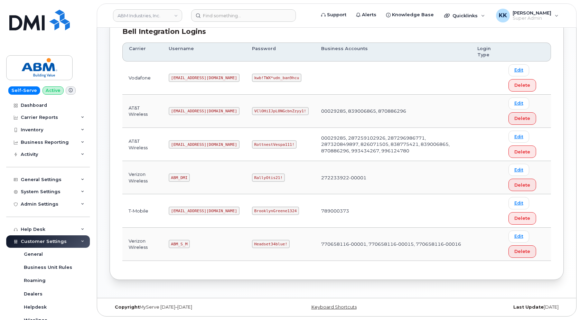
scroll to position [175, 0]
